Goal: Information Seeking & Learning: Check status

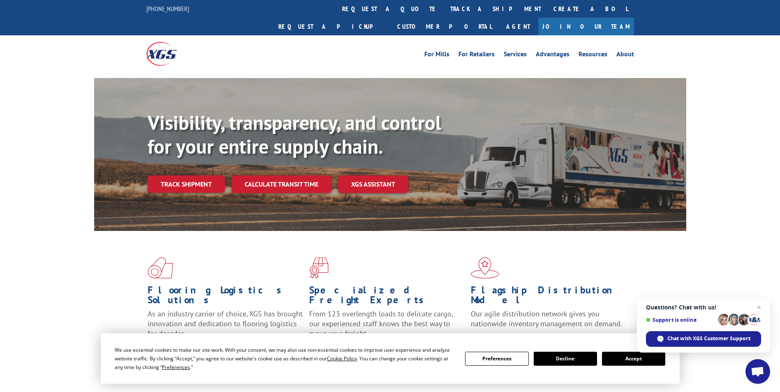
click at [444, 5] on link "track a shipment" at bounding box center [495, 9] width 103 height 18
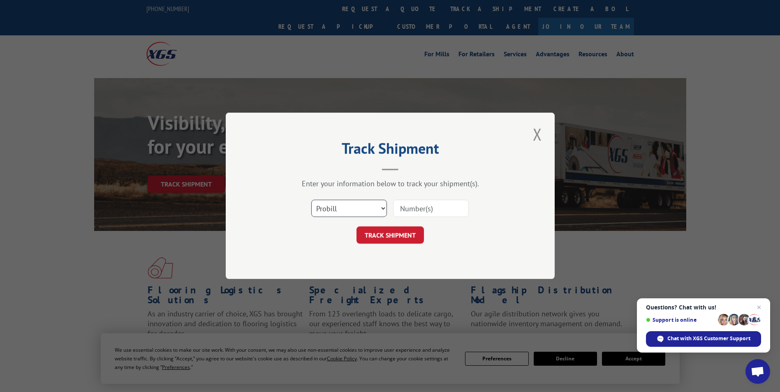
click at [329, 205] on select "Select category... Probill BOL PO" at bounding box center [349, 208] width 76 height 17
select select "bol"
click at [311, 200] on select "Select category... Probill BOL PO" at bounding box center [349, 208] width 76 height 17
click at [408, 213] on input at bounding box center [431, 208] width 76 height 17
paste input "5942983"
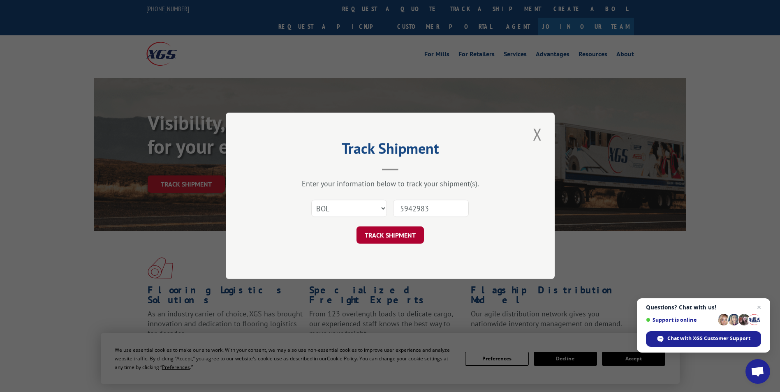
type input "5942983"
click at [393, 230] on button "TRACK SHIPMENT" at bounding box center [389, 235] width 67 height 17
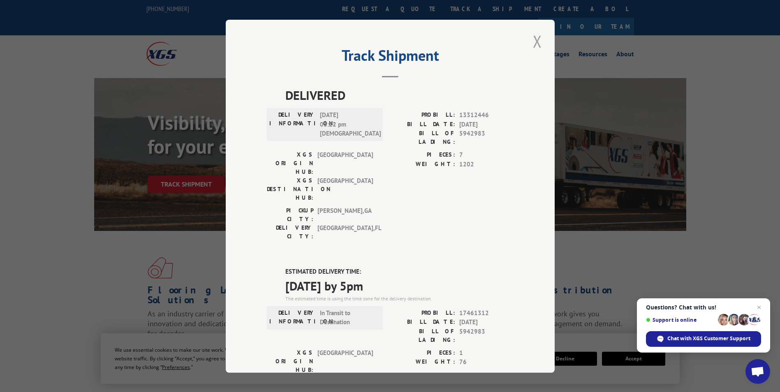
click at [534, 41] on button "Close modal" at bounding box center [537, 41] width 14 height 23
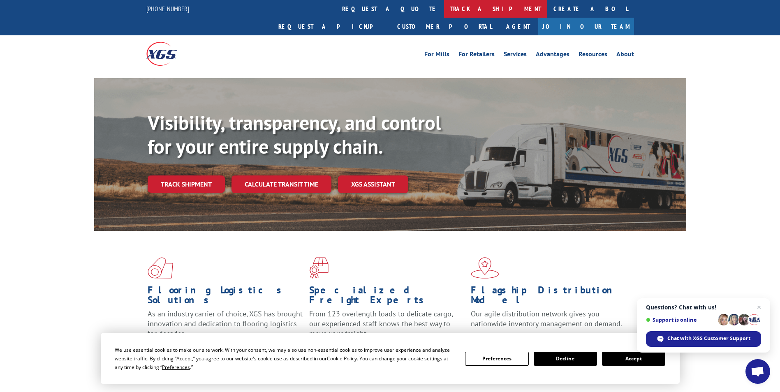
click at [444, 7] on link "track a shipment" at bounding box center [495, 9] width 103 height 18
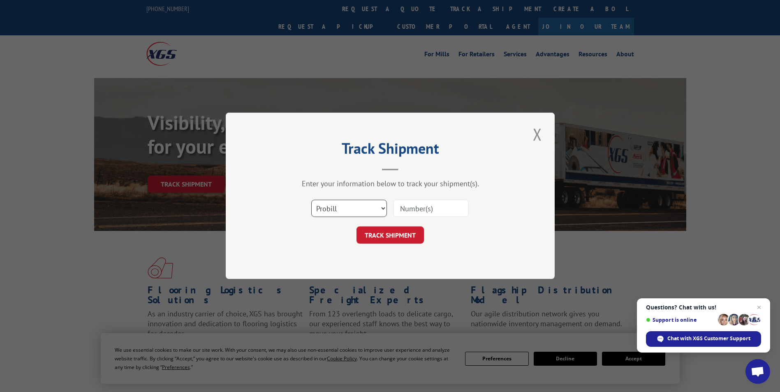
click at [328, 207] on select "Select category... Probill BOL PO" at bounding box center [349, 208] width 76 height 17
select select "bol"
click at [311, 200] on select "Select category... Probill BOL PO" at bounding box center [349, 208] width 76 height 17
click at [412, 209] on input at bounding box center [431, 208] width 76 height 17
paste input "4812233"
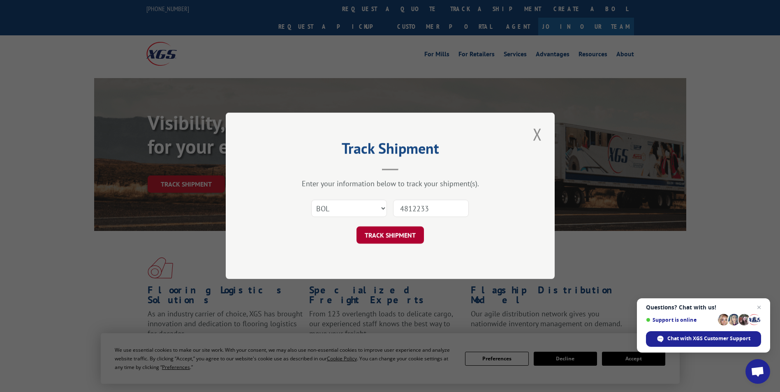
type input "4812233"
click at [385, 233] on button "TRACK SHIPMENT" at bounding box center [389, 235] width 67 height 17
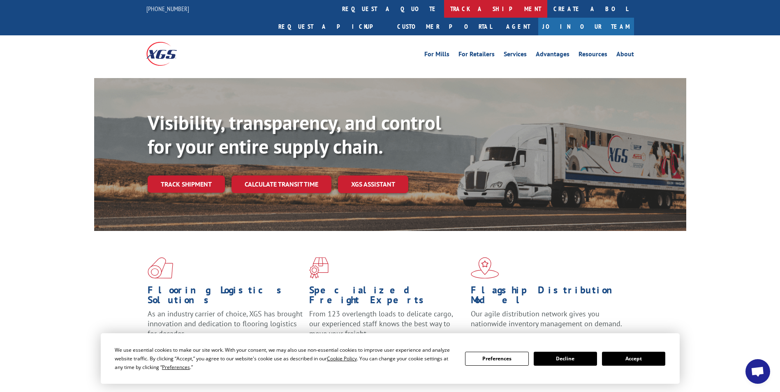
click at [444, 13] on link "track a shipment" at bounding box center [495, 9] width 103 height 18
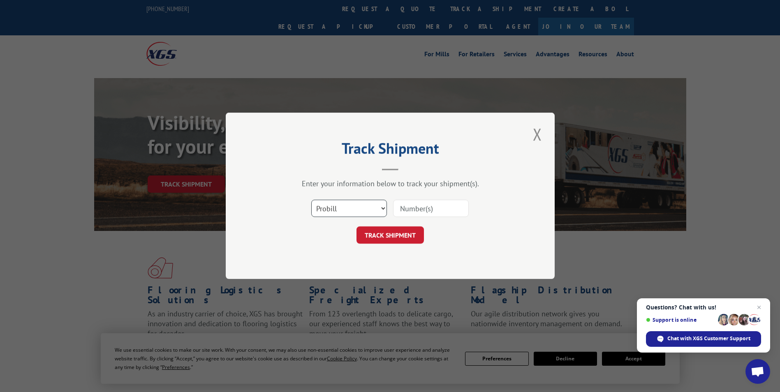
click at [342, 203] on select "Select category... Probill BOL PO" at bounding box center [349, 208] width 76 height 17
select select "bol"
click at [311, 200] on select "Select category... Probill BOL PO" at bounding box center [349, 208] width 76 height 17
click at [413, 210] on input at bounding box center [431, 208] width 76 height 17
paste input "4818981"
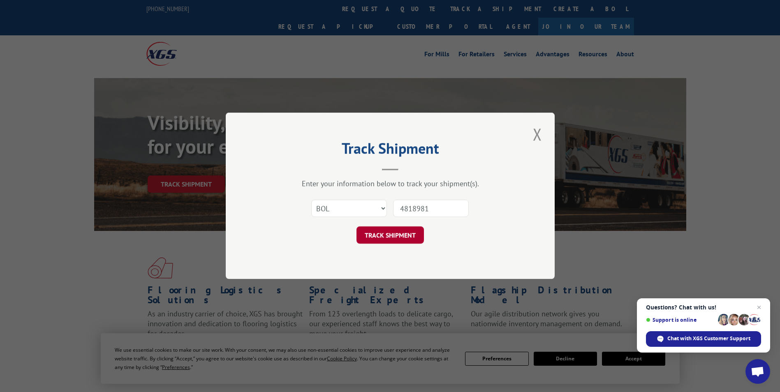
type input "4818981"
click at [386, 228] on button "TRACK SHIPMENT" at bounding box center [389, 235] width 67 height 17
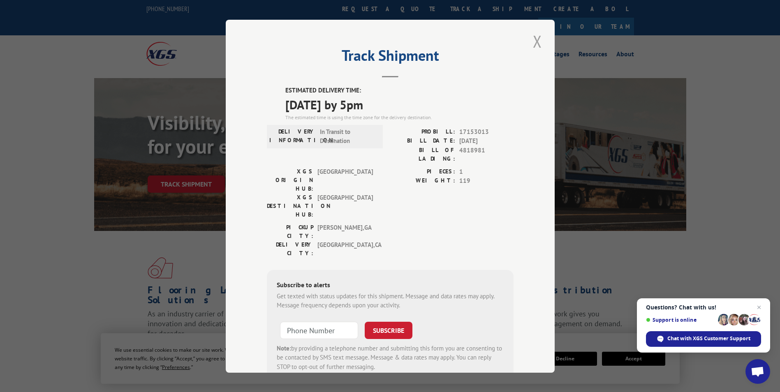
click at [537, 42] on button "Close modal" at bounding box center [537, 41] width 14 height 23
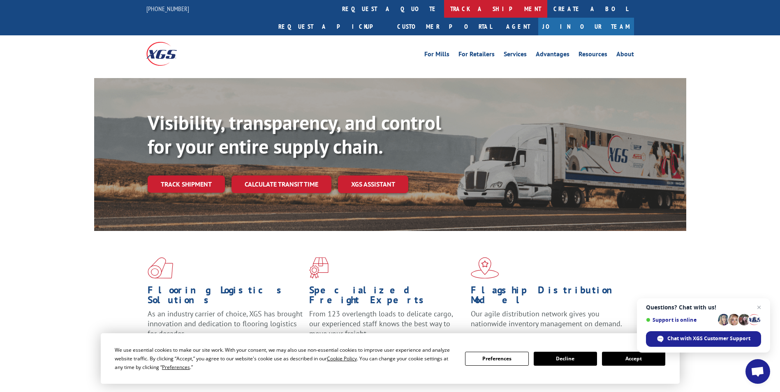
click at [444, 12] on link "track a shipment" at bounding box center [495, 9] width 103 height 18
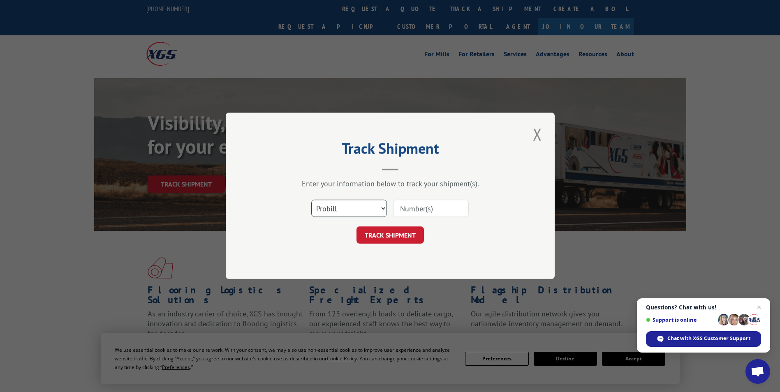
click at [328, 206] on select "Select category... Probill BOL PO" at bounding box center [349, 208] width 76 height 17
select select "bol"
click at [311, 200] on select "Select category... Probill BOL PO" at bounding box center [349, 208] width 76 height 17
click at [402, 207] on input at bounding box center [431, 208] width 76 height 17
paste input "4879646"
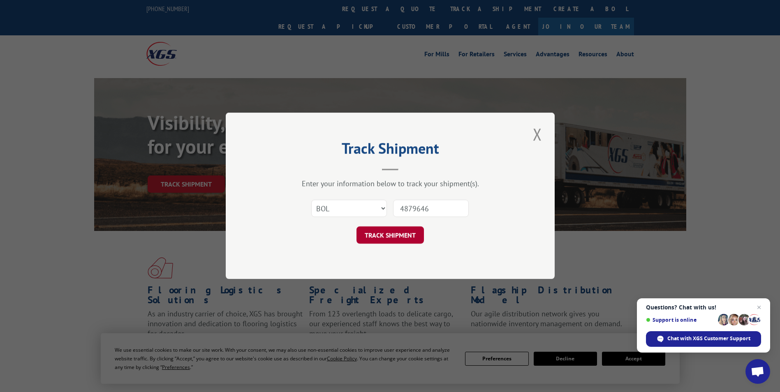
type input "4879646"
click at [383, 234] on button "TRACK SHIPMENT" at bounding box center [389, 235] width 67 height 17
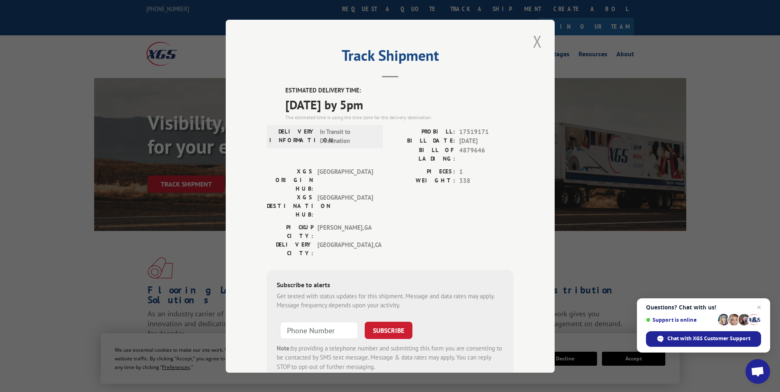
drag, startPoint x: 533, startPoint y: 42, endPoint x: 357, endPoint y: 35, distance: 175.6
click at [530, 42] on button "Close modal" at bounding box center [537, 41] width 14 height 23
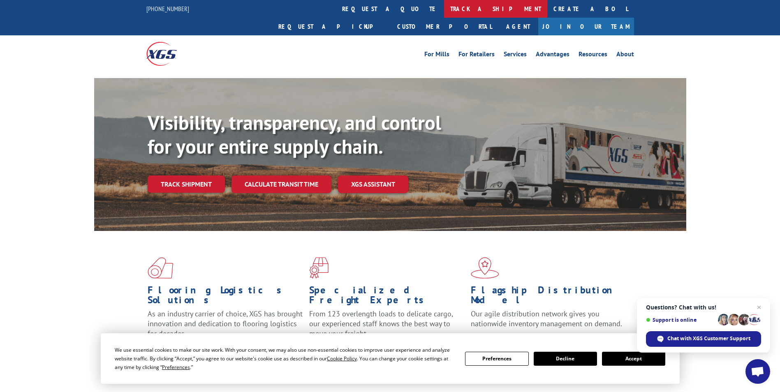
click at [444, 7] on link "track a shipment" at bounding box center [495, 9] width 103 height 18
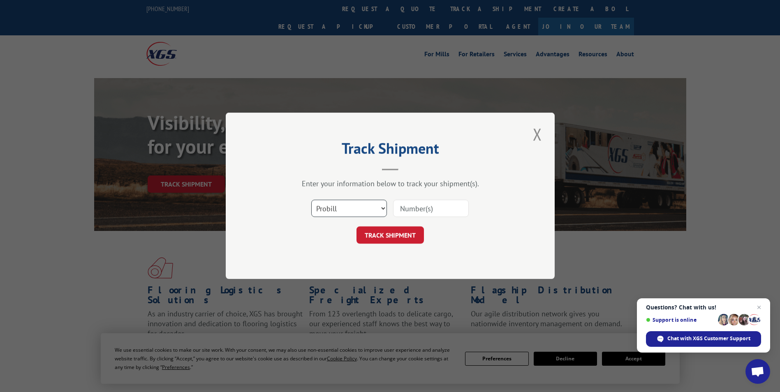
drag, startPoint x: 346, startPoint y: 206, endPoint x: 344, endPoint y: 211, distance: 5.2
click at [346, 206] on select "Select category... Probill BOL PO" at bounding box center [349, 208] width 76 height 17
select select "bol"
click at [311, 200] on select "Select category... Probill BOL PO" at bounding box center [349, 208] width 76 height 17
click at [401, 210] on input at bounding box center [431, 208] width 76 height 17
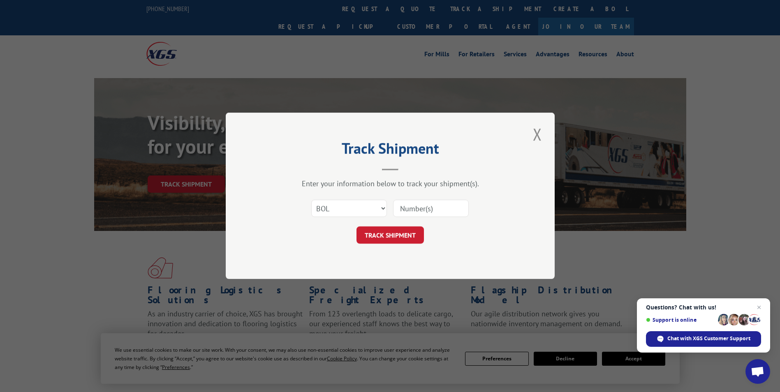
paste input "5946103"
type input "5946103"
click at [399, 232] on button "TRACK SHIPMENT" at bounding box center [389, 235] width 67 height 17
